Goal: Check status

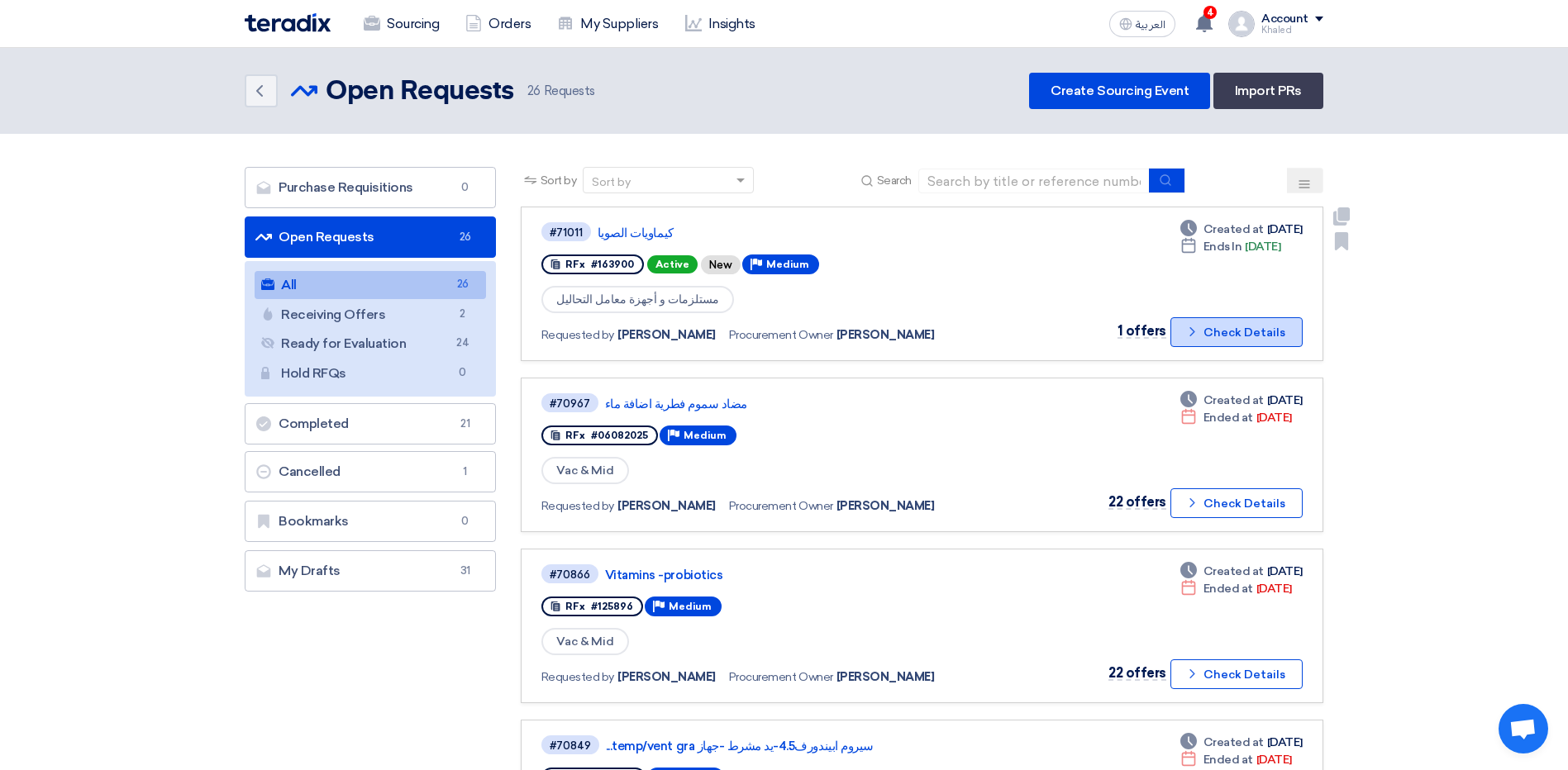
click at [1200, 342] on button "Check details Check Details" at bounding box center [1236, 332] width 133 height 29
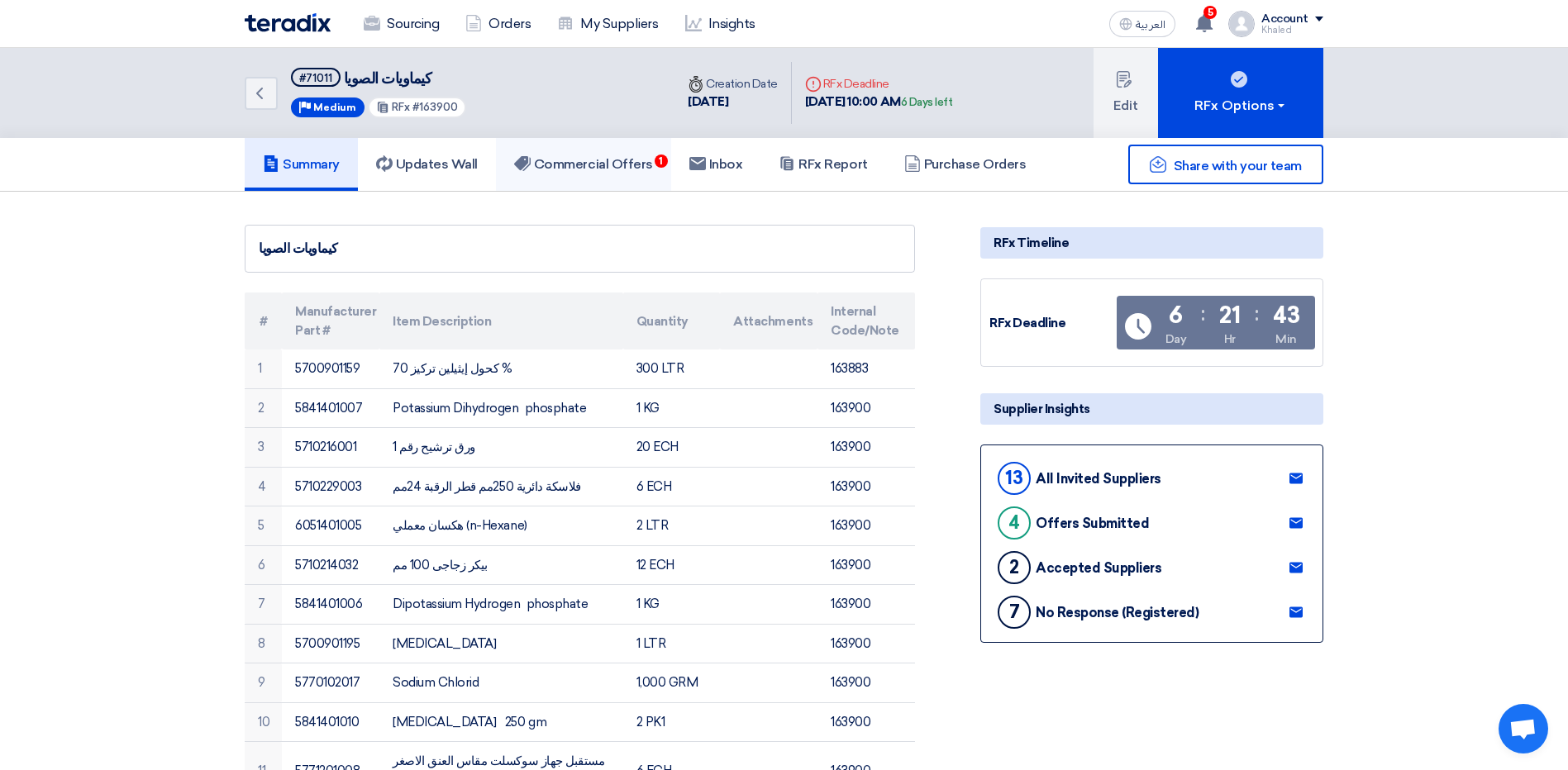
click at [652, 165] on h5 "Commercial Offers 1" at bounding box center [584, 164] width 139 height 16
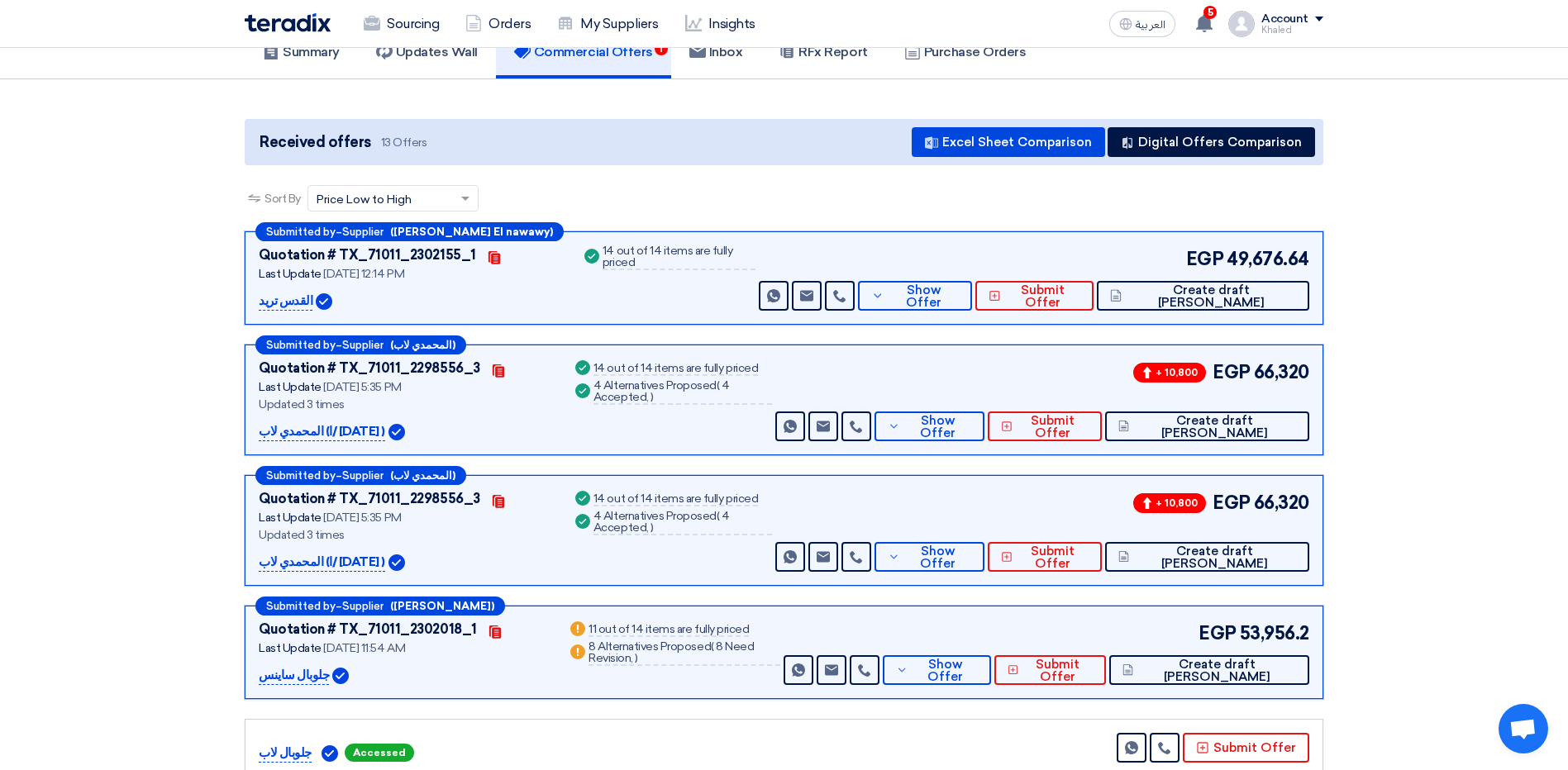
scroll to position [165, 0]
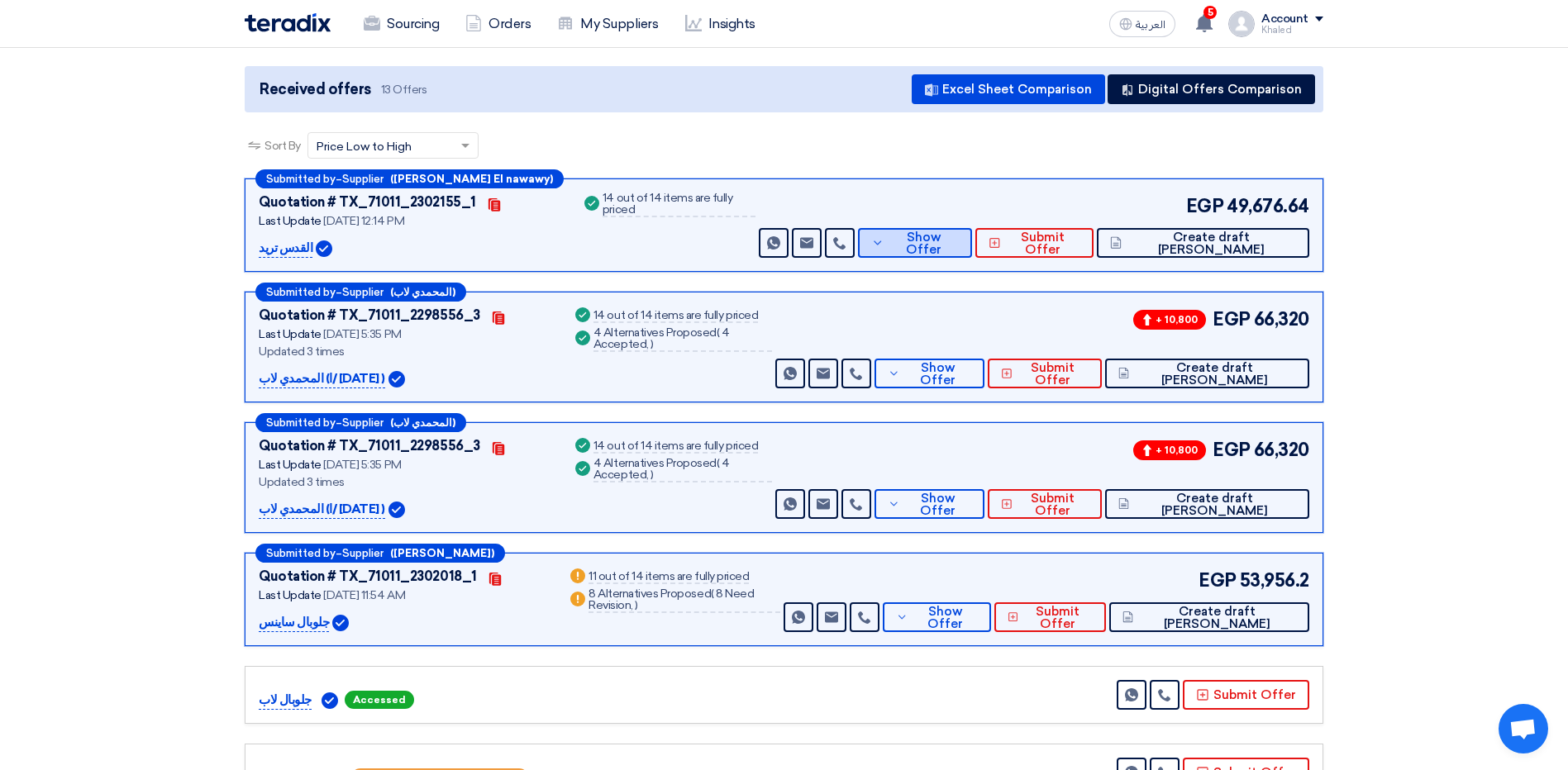
click at [959, 249] on span "Show Offer" at bounding box center [923, 243] width 70 height 25
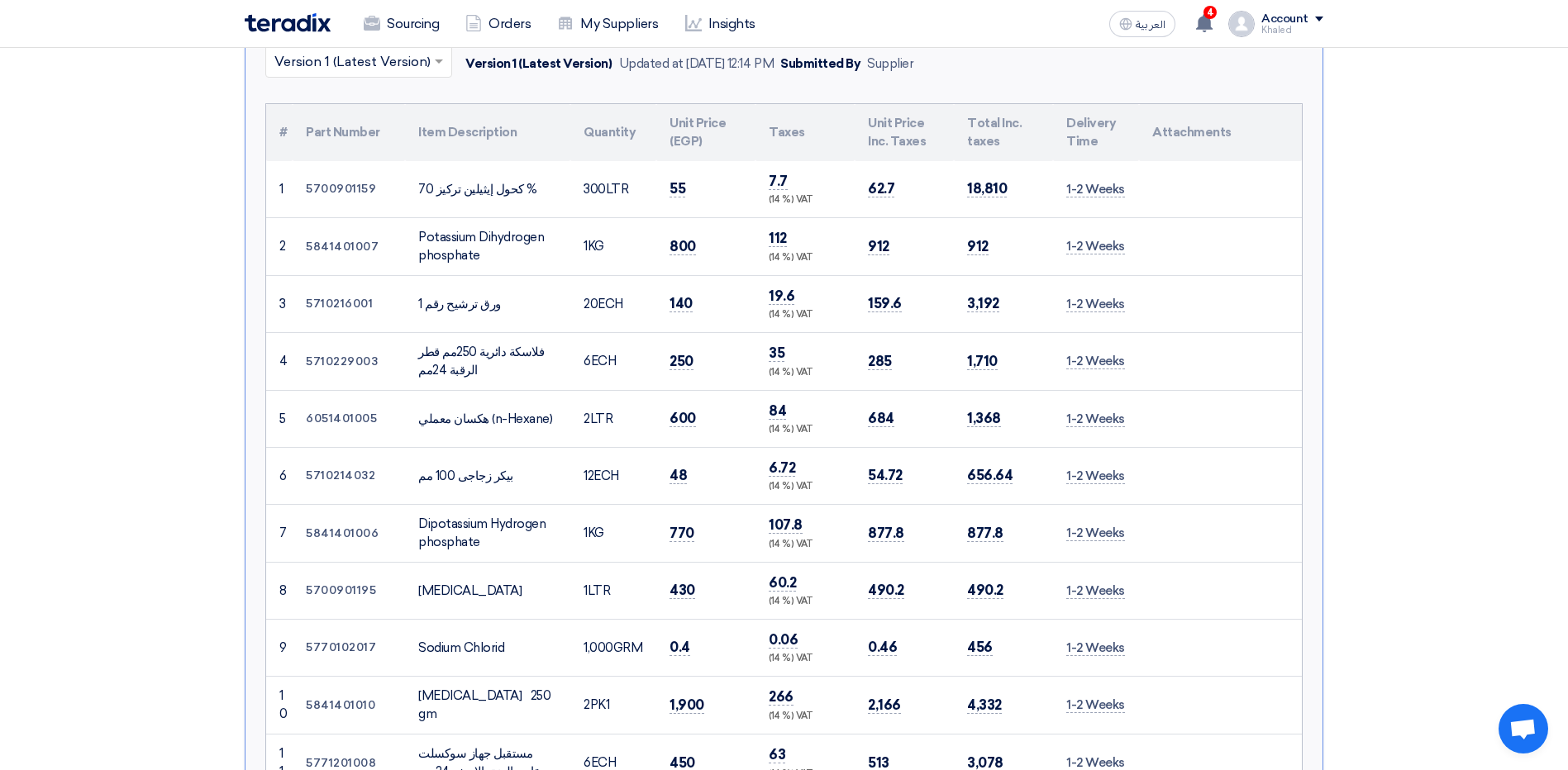
scroll to position [0, 0]
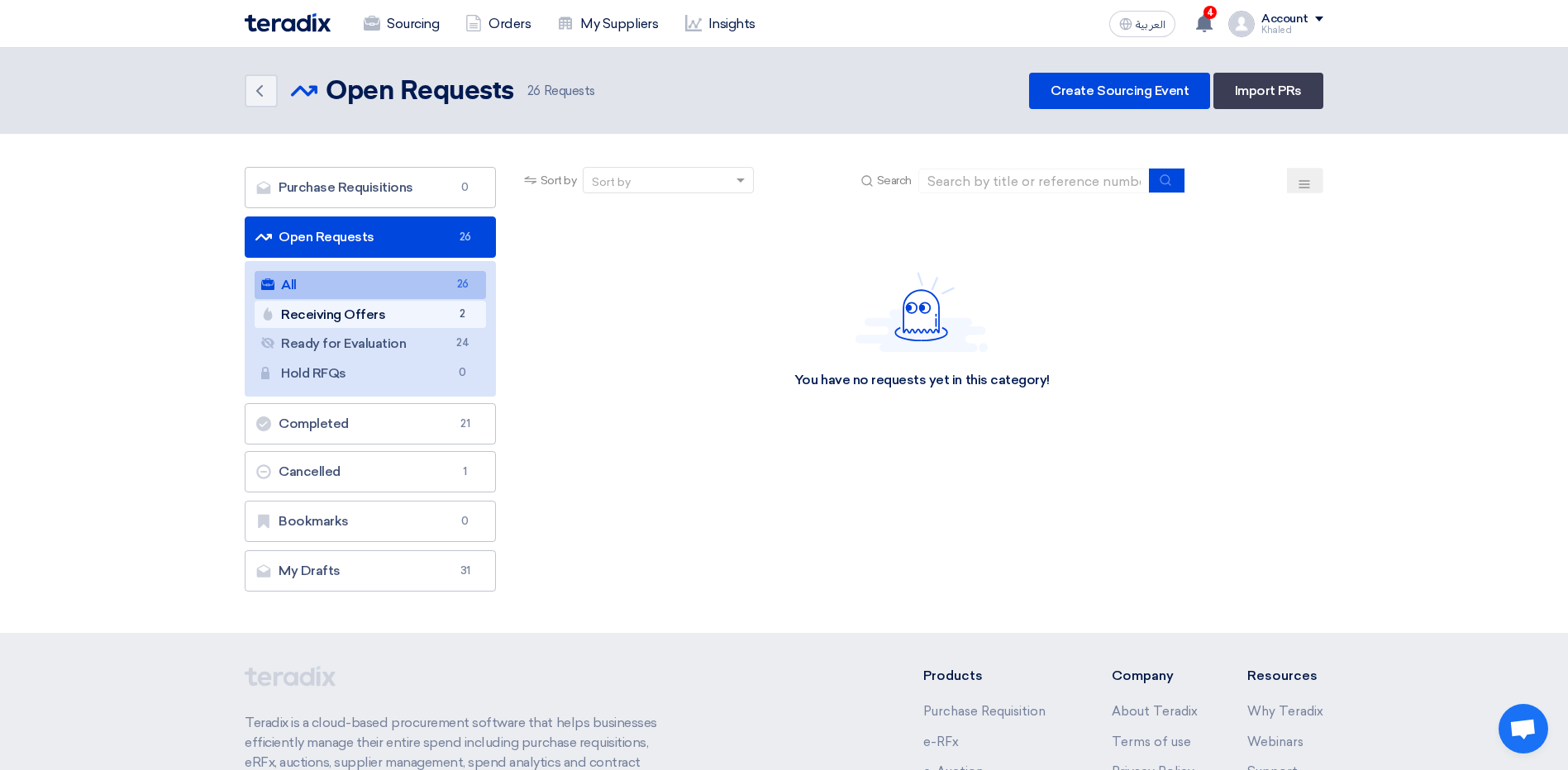
click at [404, 304] on link "Receiving Offers Receiving Offers 2" at bounding box center [370, 314] width 231 height 28
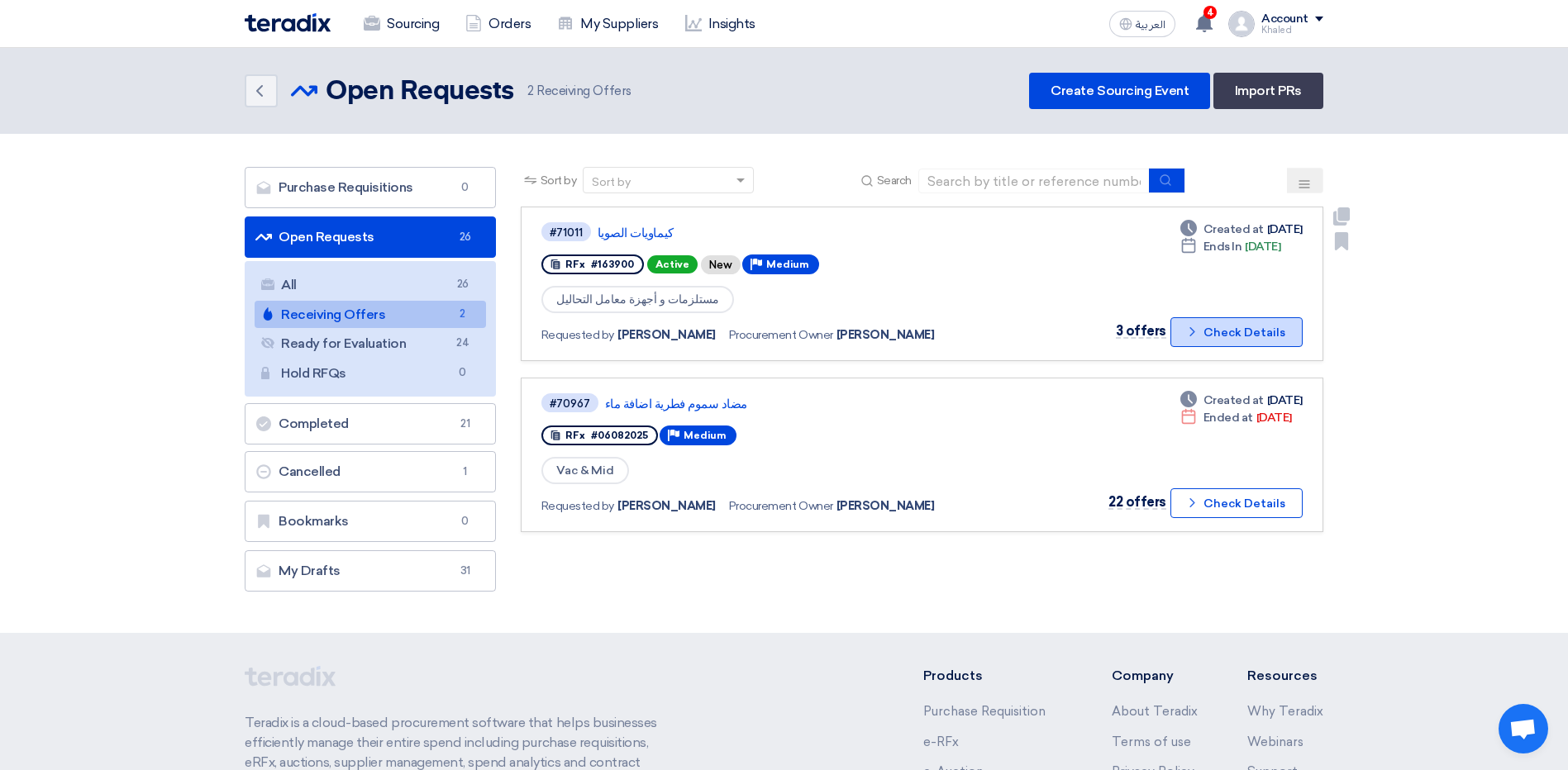
click at [1208, 345] on button "Check details Check Details" at bounding box center [1236, 332] width 133 height 29
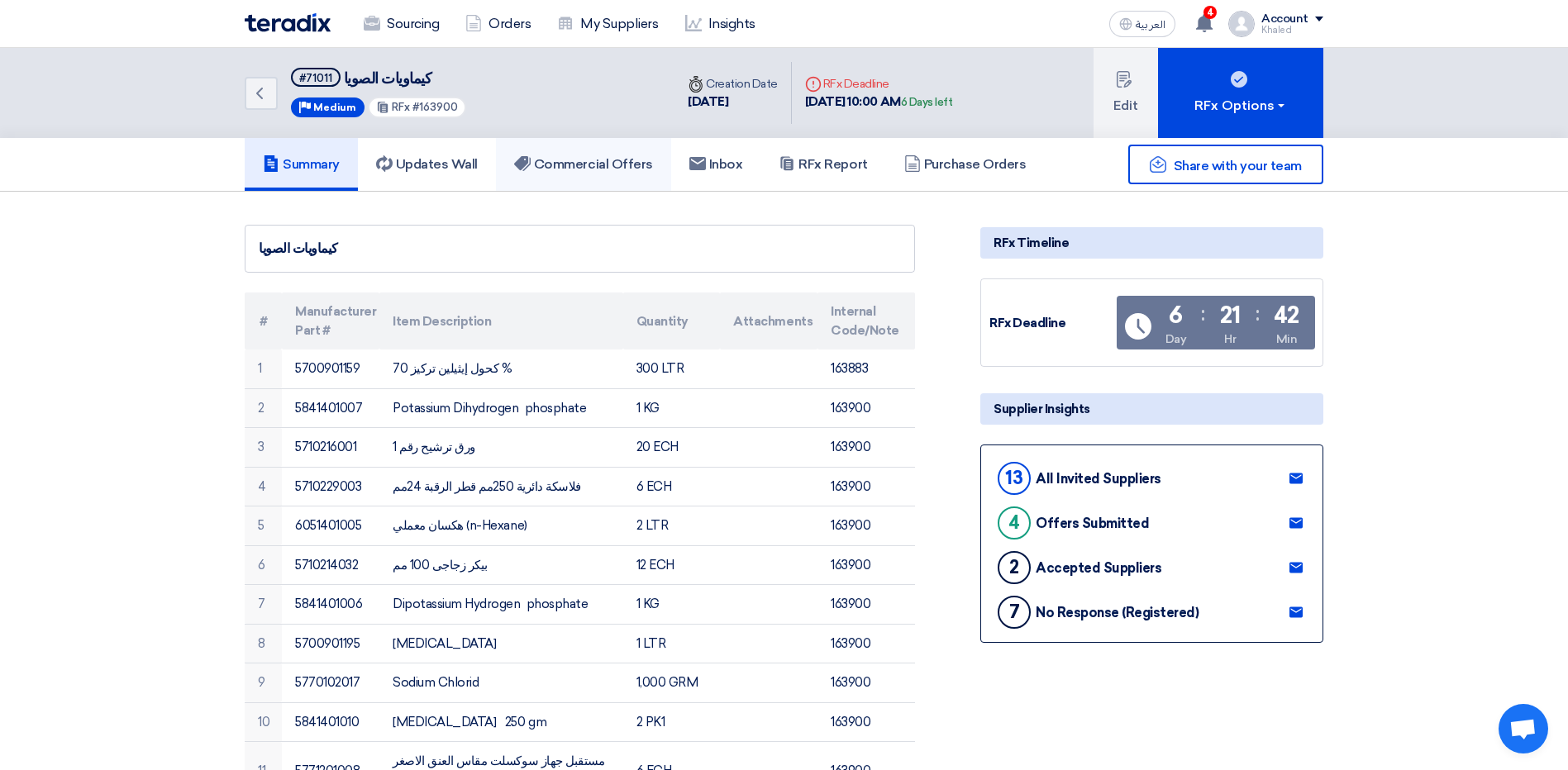
click at [560, 178] on link "Commercial Offers" at bounding box center [584, 164] width 175 height 53
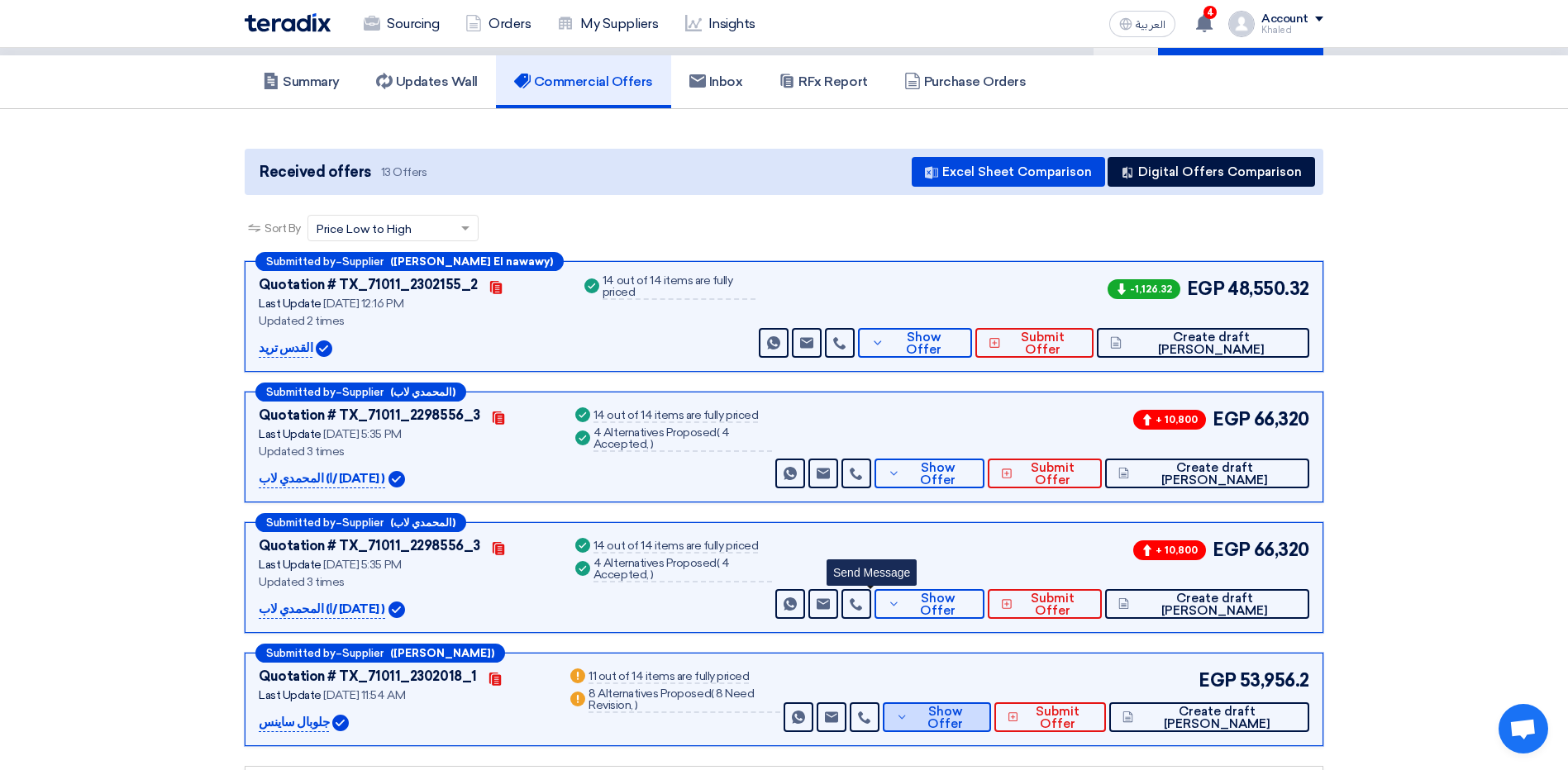
scroll to position [165, 0]
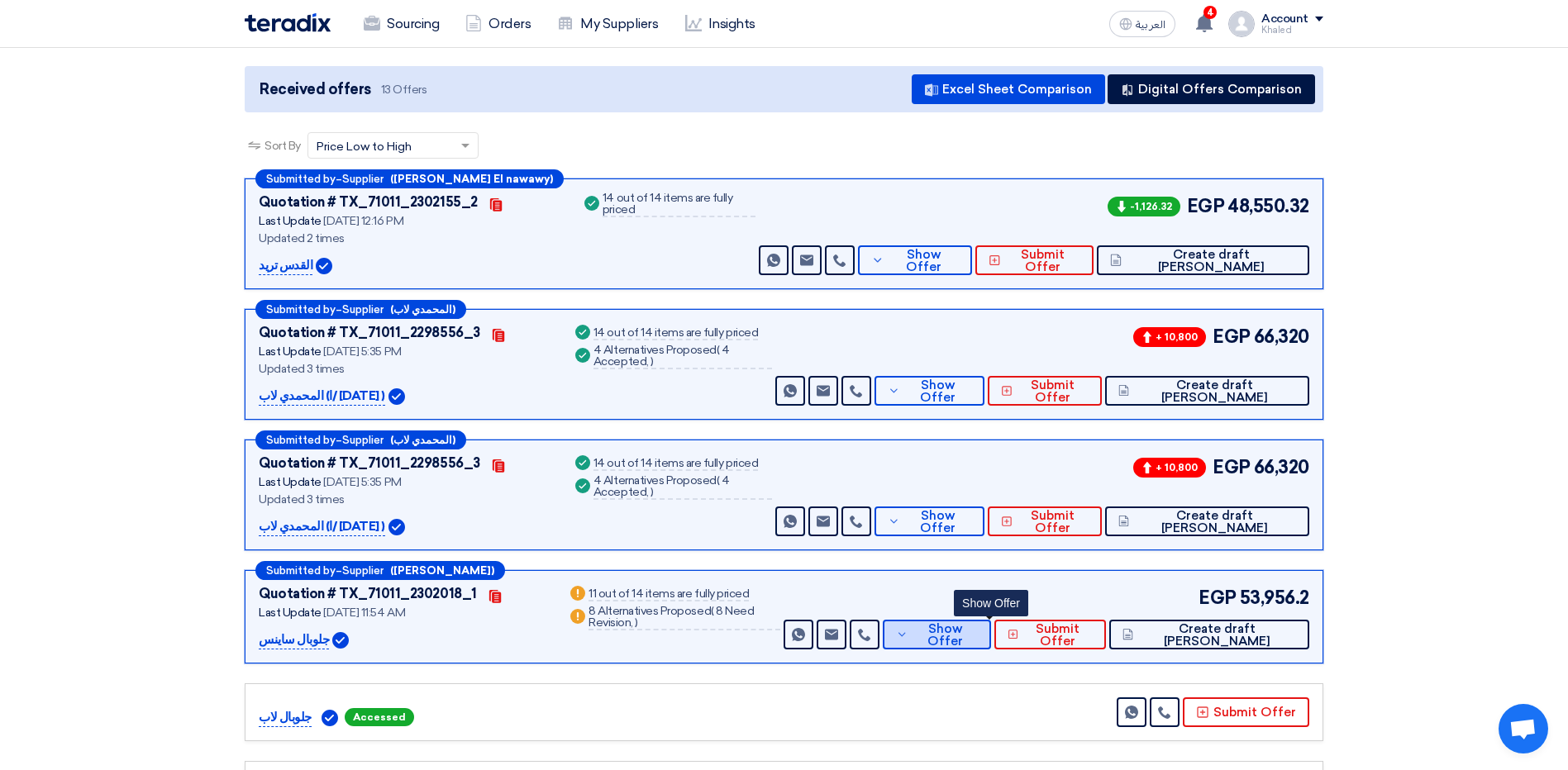
click at [978, 636] on span "Show Offer" at bounding box center [945, 636] width 65 height 25
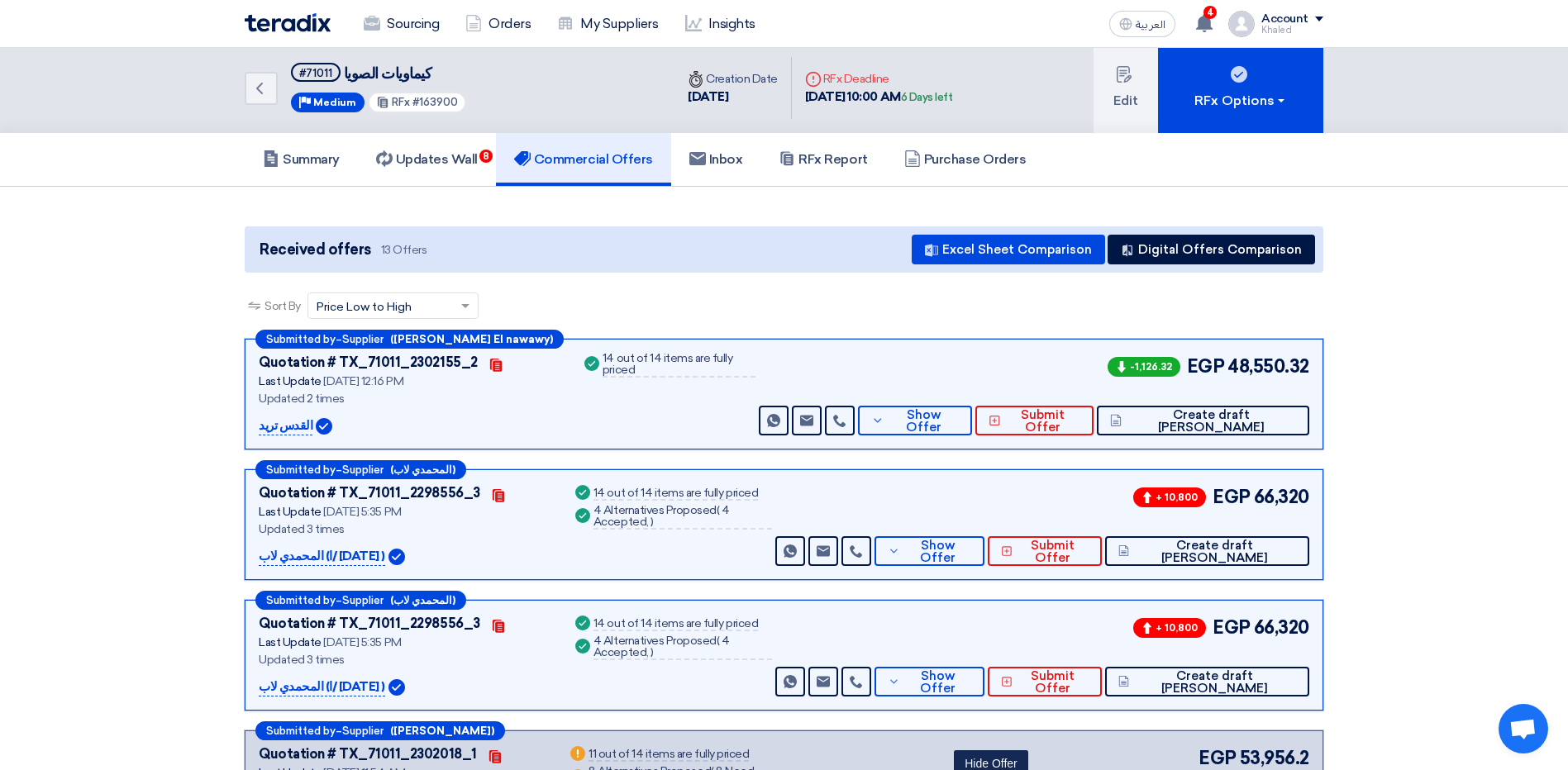
scroll to position [0, 0]
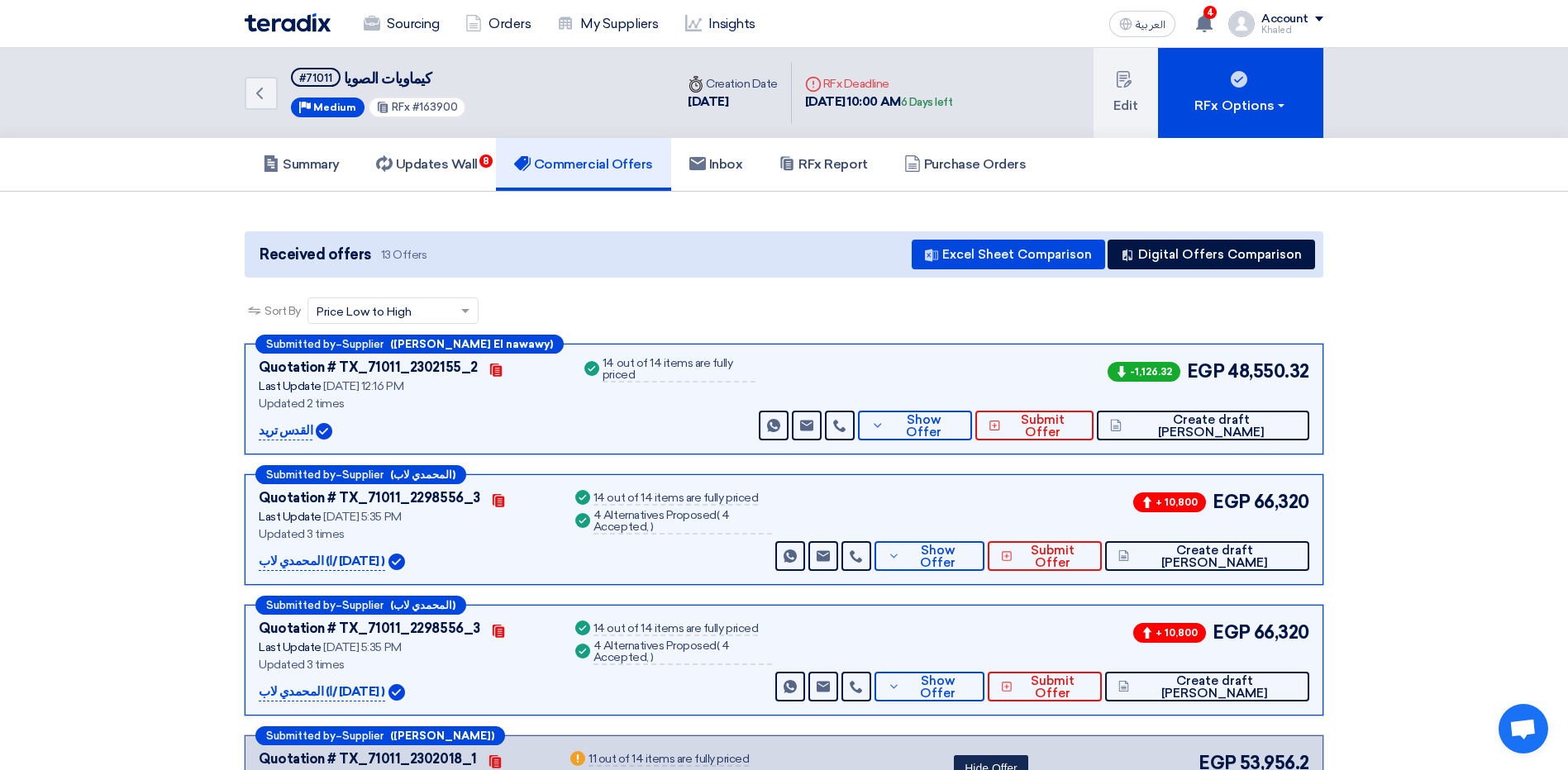
click at [599, 160] on h5 "Commercial Offers" at bounding box center [584, 164] width 139 height 16
click at [458, 167] on h5 "Updates Wall 8" at bounding box center [426, 164] width 101 height 16
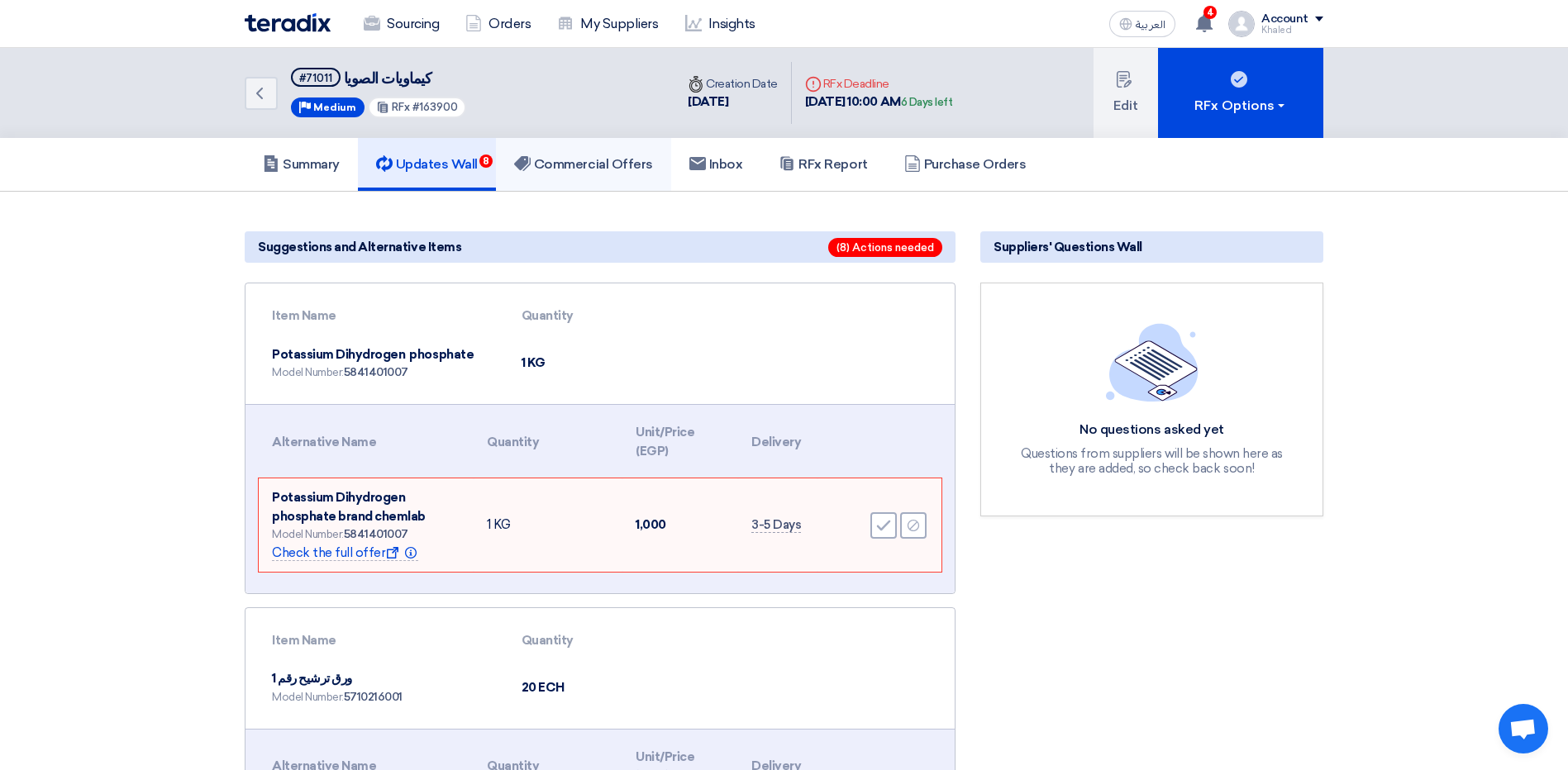
click at [549, 165] on h5 "Commercial Offers" at bounding box center [584, 164] width 139 height 16
